Goal: Complete application form

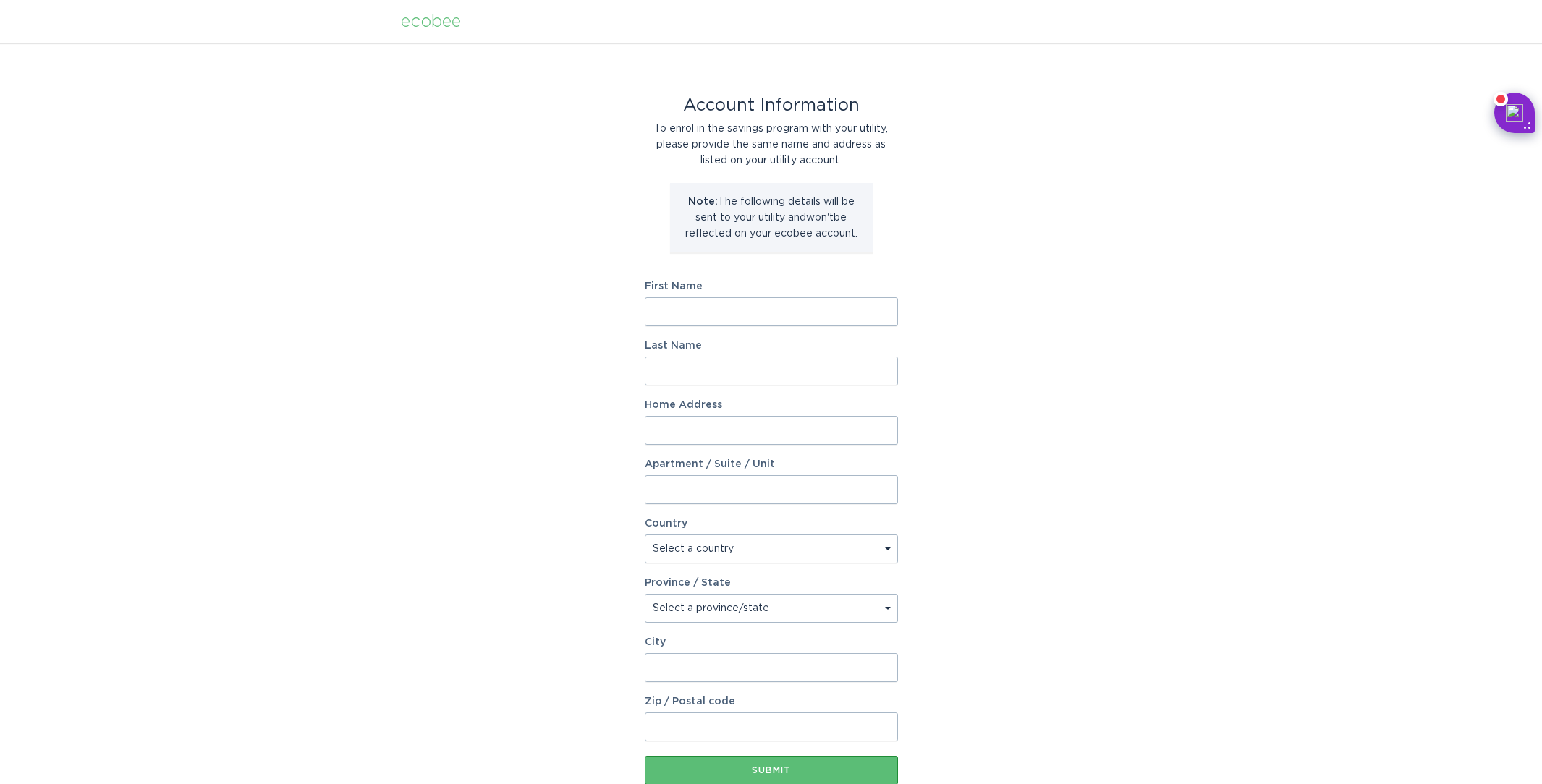
click at [442, 474] on div "Account Information To enrol in the savings program with your utility, please p…" at bounding box center [771, 443] width 1542 height 799
click at [698, 308] on input "First Name" at bounding box center [772, 312] width 254 height 29
type input "[PERSON_NAME]"
type input "[STREET_ADDRESS][DATE]"
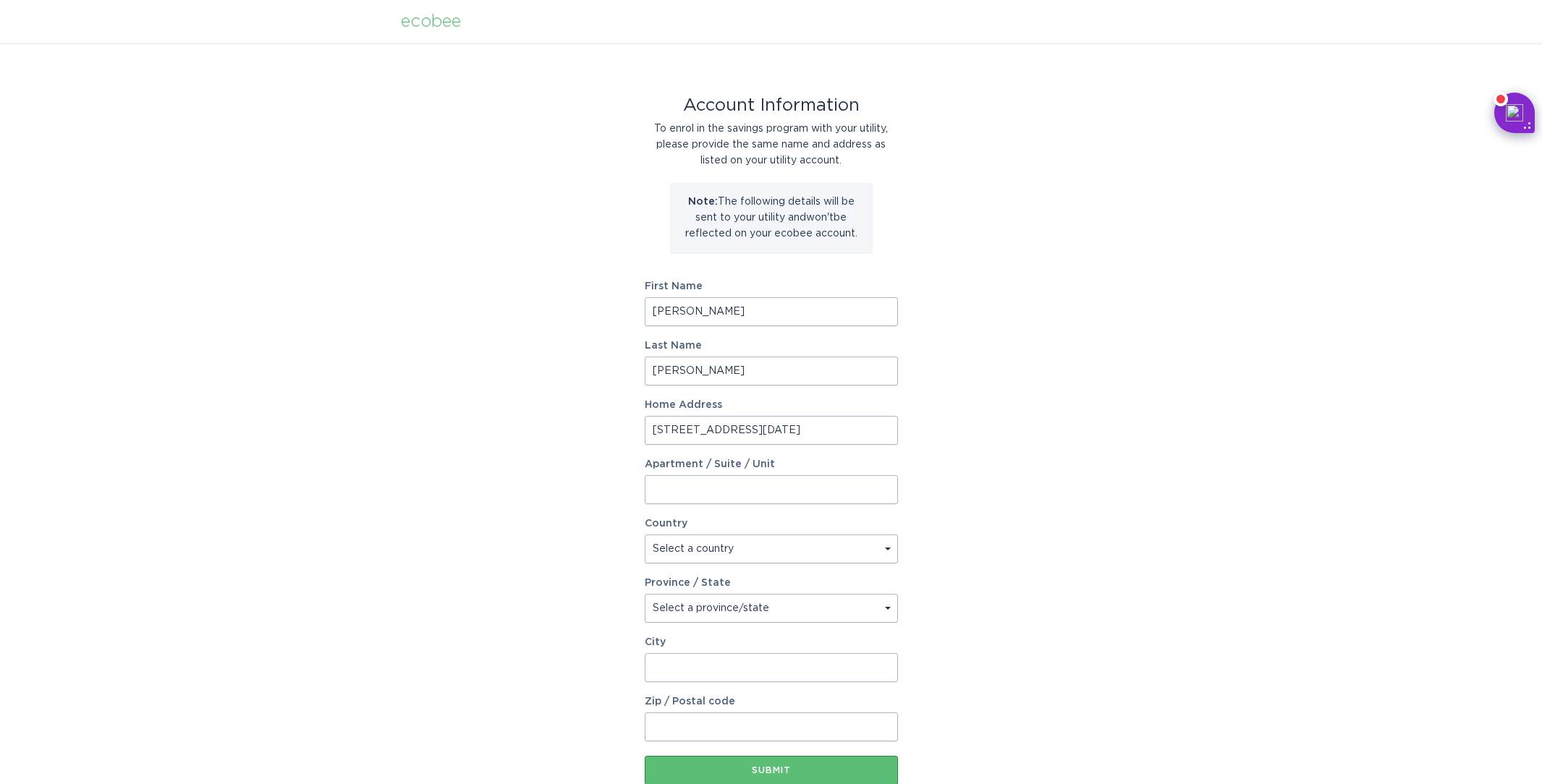
select select "US"
type input "Onsted"
type input "49265-9604"
select select "MI"
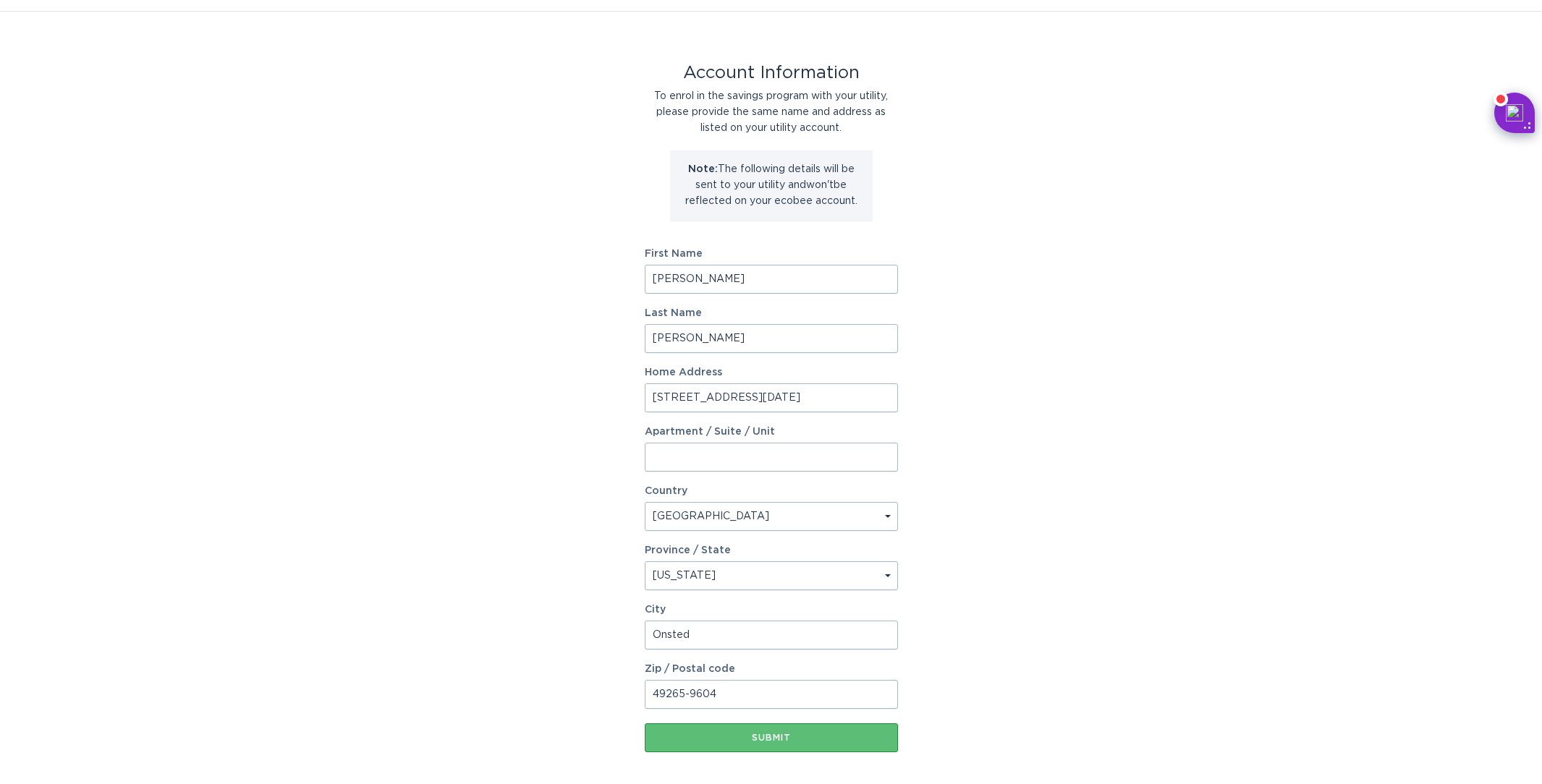
scroll to position [96, 0]
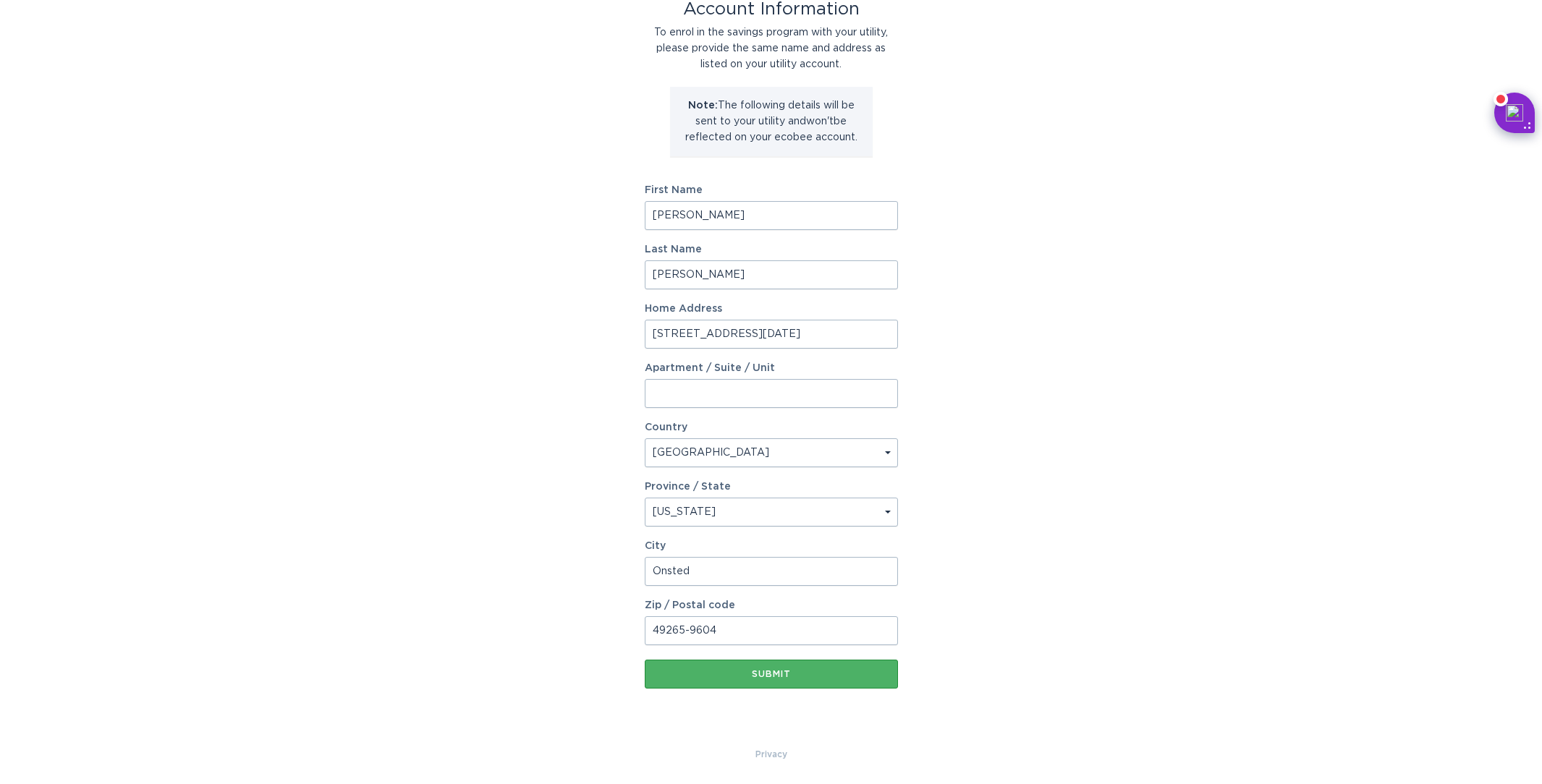
click at [764, 675] on div "Submit" at bounding box center [771, 674] width 239 height 9
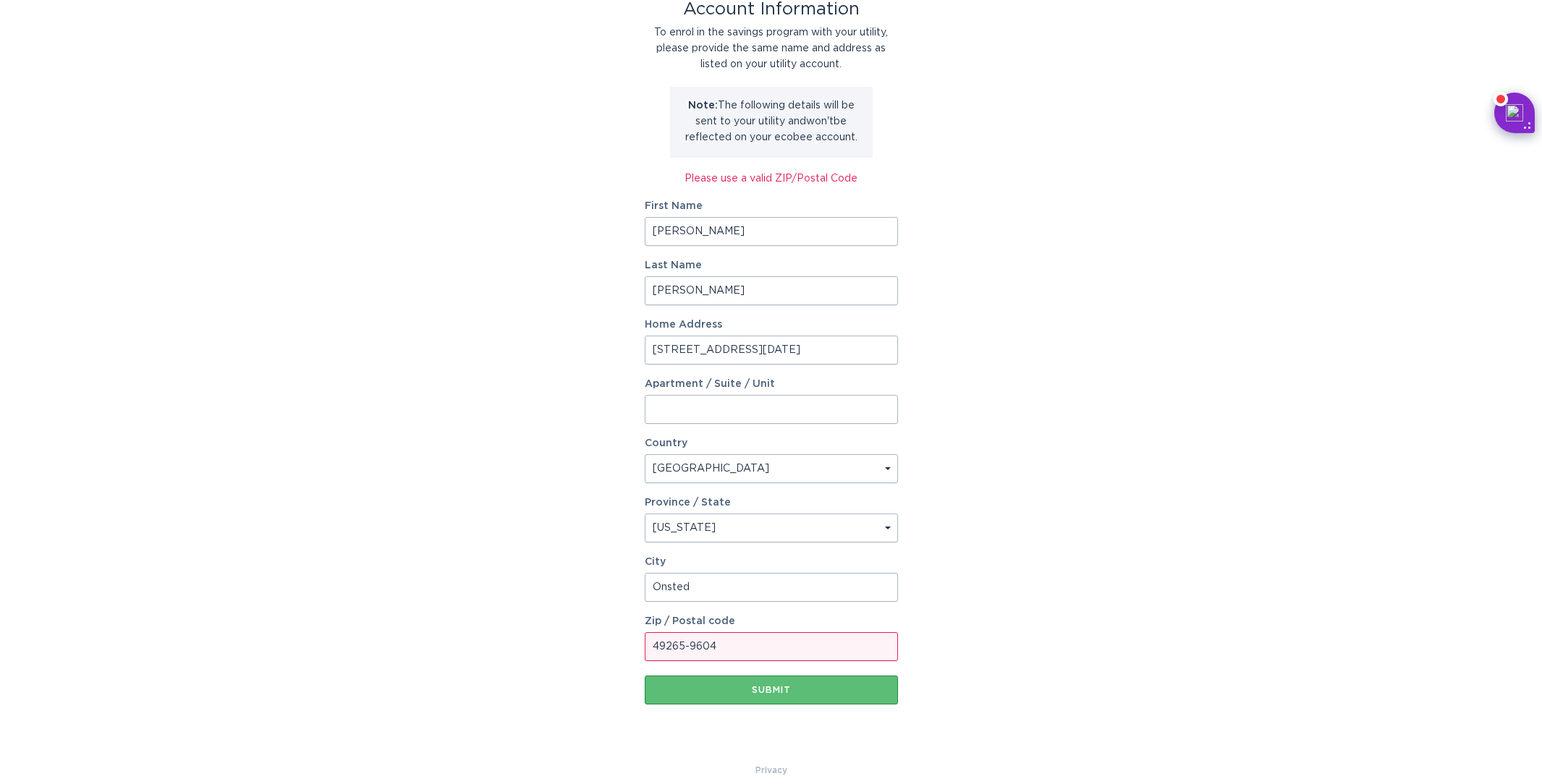
click at [724, 648] on input "49265-9604" at bounding box center [772, 646] width 254 height 29
type input "49265"
click at [848, 696] on button "Submit" at bounding box center [772, 690] width 254 height 29
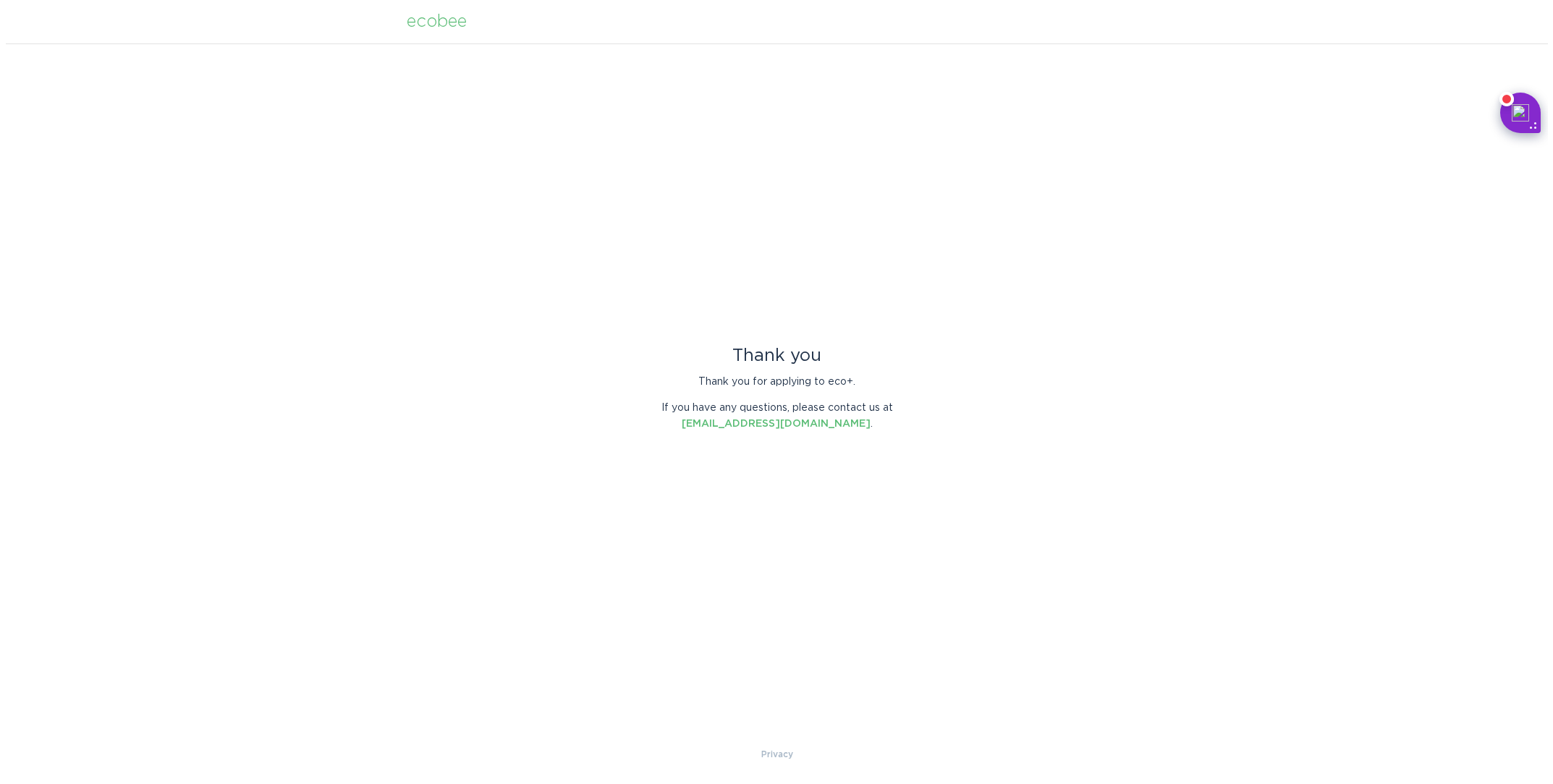
scroll to position [0, 0]
